Goal: Task Accomplishment & Management: Manage account settings

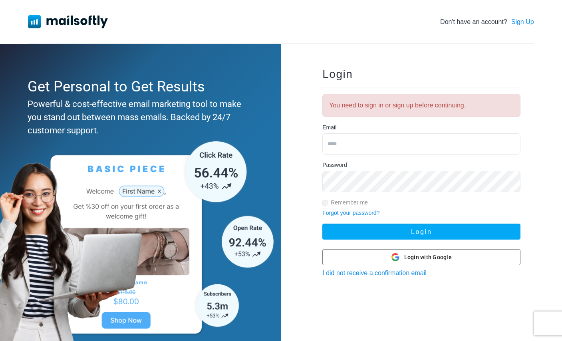
click at [389, 147] on input "email" at bounding box center [422, 144] width 198 height 21
type input "**********"
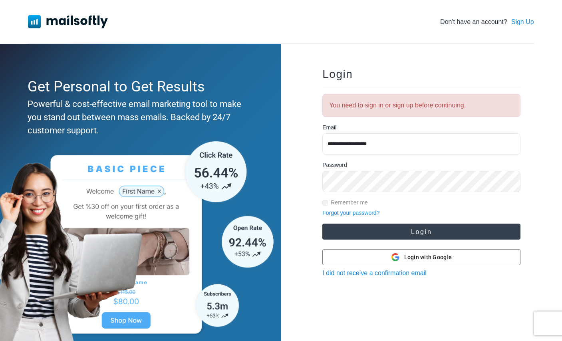
click at [397, 231] on button "Login" at bounding box center [422, 232] width 198 height 16
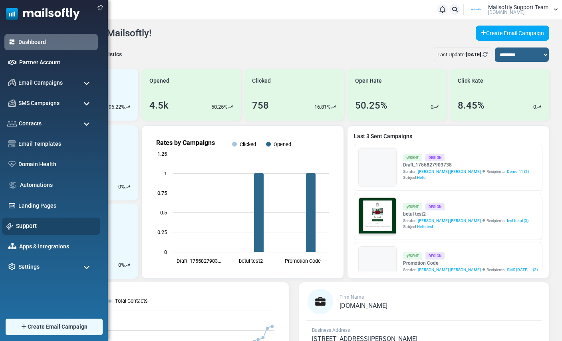
click at [26, 227] on link "Support" at bounding box center [56, 226] width 80 height 9
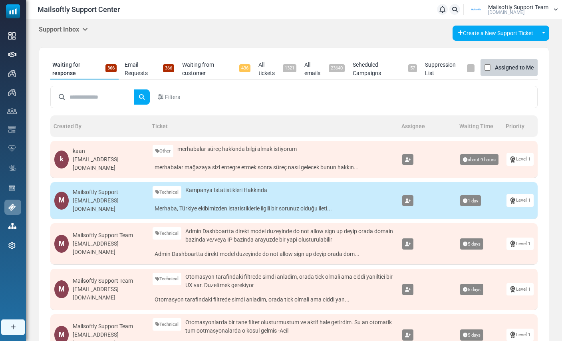
click at [87, 28] on icon at bounding box center [85, 29] width 6 height 6
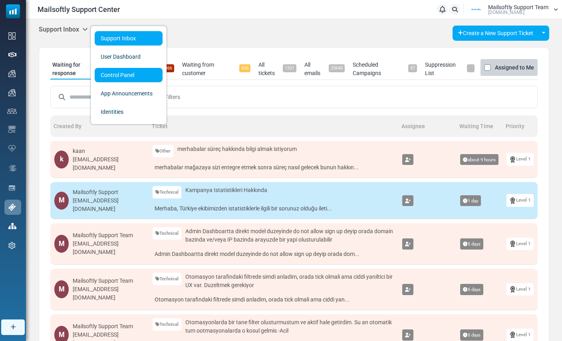
click at [110, 76] on link "Control Panel" at bounding box center [129, 75] width 68 height 14
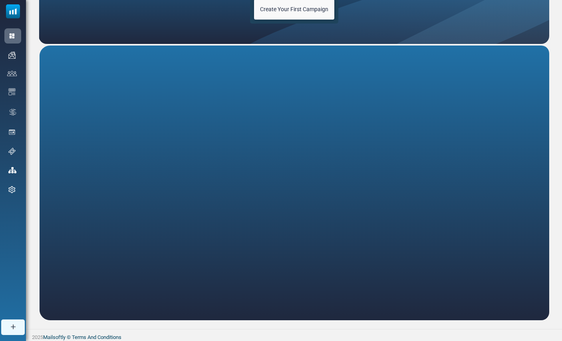
scroll to position [99, 0]
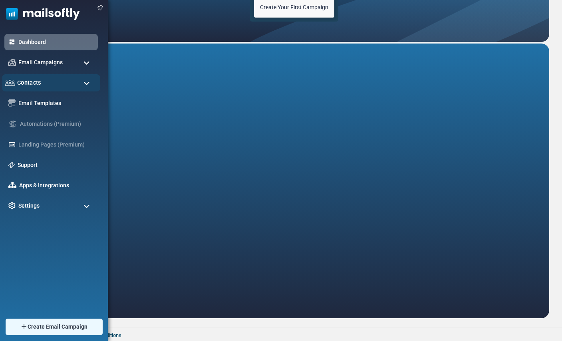
click at [27, 85] on span "Contacts" at bounding box center [29, 82] width 24 height 9
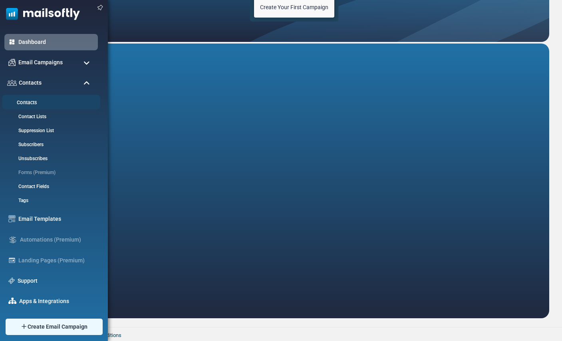
click at [27, 102] on link "Contacts" at bounding box center [50, 103] width 96 height 8
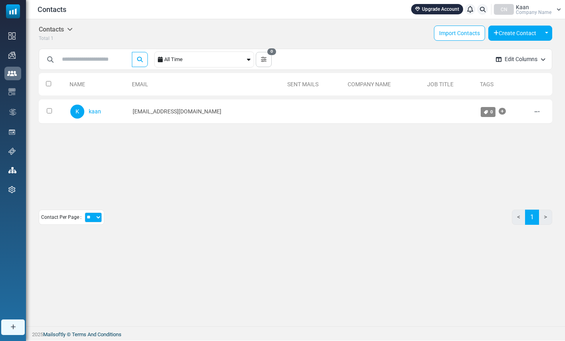
click at [536, 17] on div "Contacts Upgrade Account Notifications CN Kaan Company Name Profile & Preferenc…" at bounding box center [295, 9] width 539 height 19
click at [535, 11] on span "Company Name" at bounding box center [534, 12] width 36 height 5
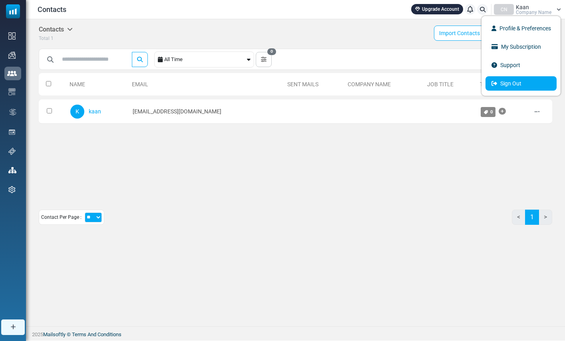
click at [509, 88] on link "Sign Out" at bounding box center [521, 83] width 71 height 14
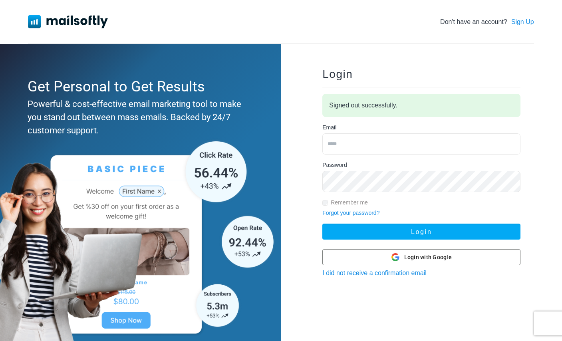
click at [391, 142] on input "email" at bounding box center [422, 144] width 198 height 21
type input "**********"
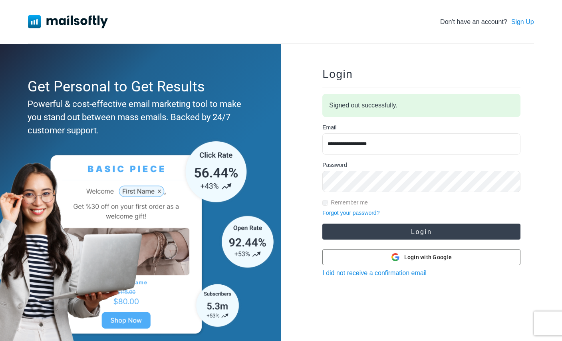
click at [385, 230] on button "Login" at bounding box center [422, 232] width 198 height 16
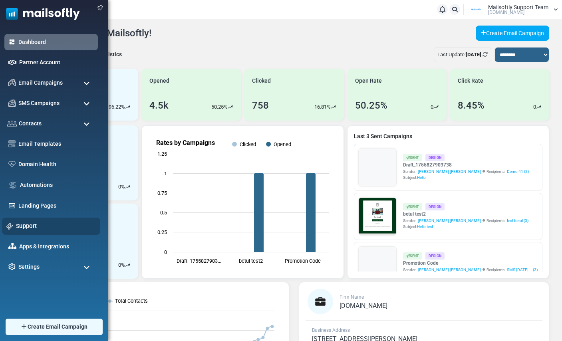
click at [26, 226] on link "Support" at bounding box center [56, 226] width 80 height 9
